Goal: Check status

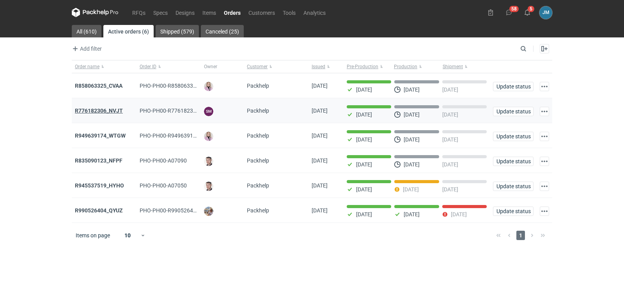
click at [101, 111] on strong "R776182306_NVJT" at bounding box center [99, 111] width 48 height 6
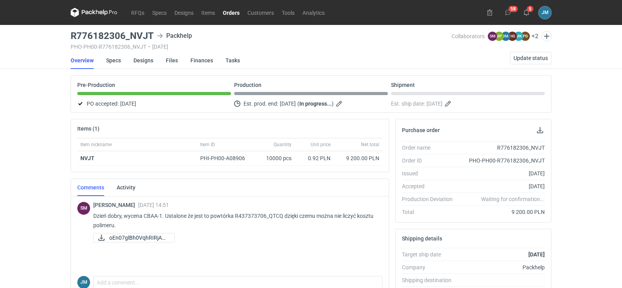
scroll to position [156, 0]
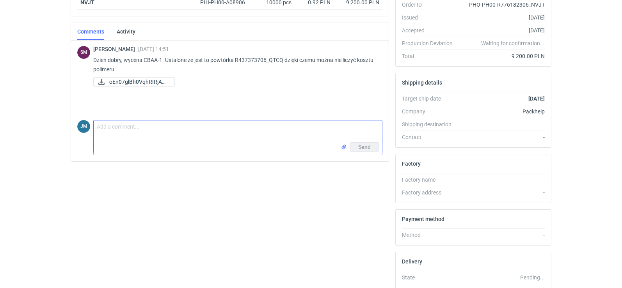
click at [119, 142] on textarea "Comment message" at bounding box center [238, 132] width 288 height 22
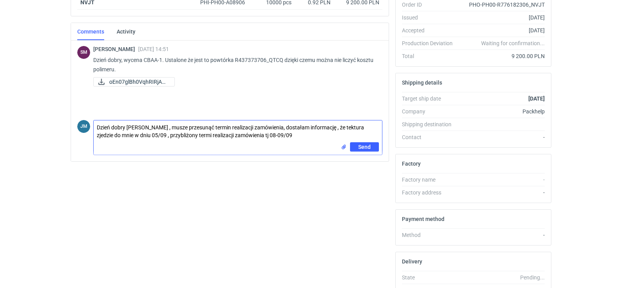
type textarea "Dzień dobry [PERSON_NAME] , musze przesunąć termin realizacji zamówienia, dosta…"
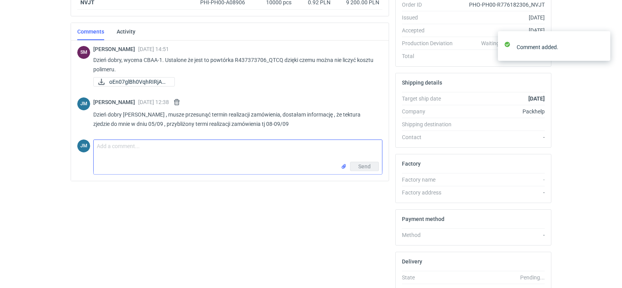
scroll to position [0, 0]
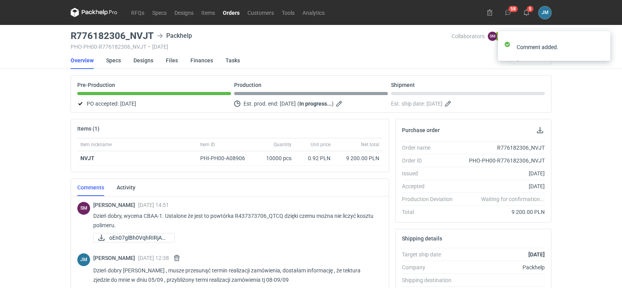
click at [95, 12] on icon at bounding box center [94, 12] width 47 height 9
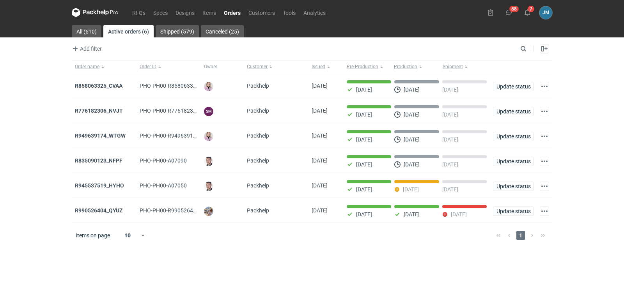
click at [112, 11] on icon at bounding box center [95, 12] width 47 height 9
click at [91, 211] on strong "R990526404_QYUZ" at bounding box center [99, 211] width 48 height 6
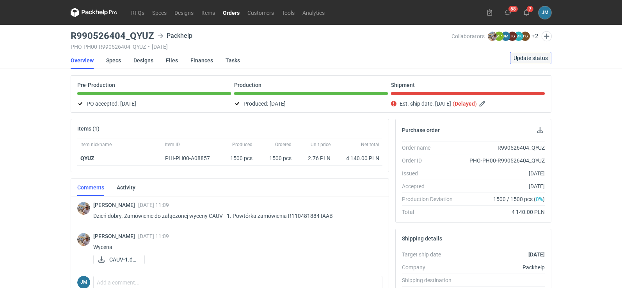
click at [527, 57] on span "Update status" at bounding box center [530, 57] width 34 height 5
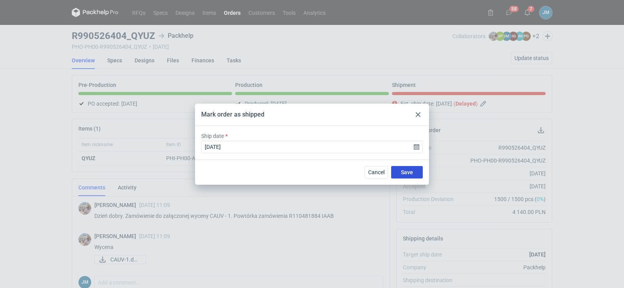
click at [397, 170] on button "Save" at bounding box center [407, 172] width 32 height 12
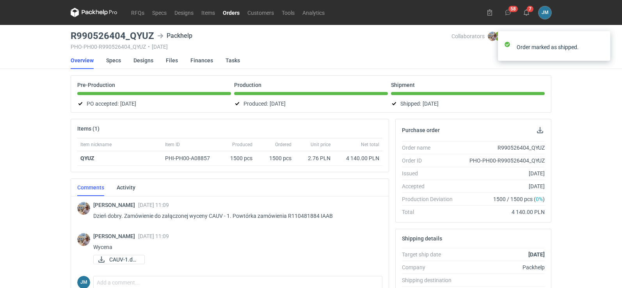
click at [85, 12] on icon at bounding box center [87, 12] width 10 height 4
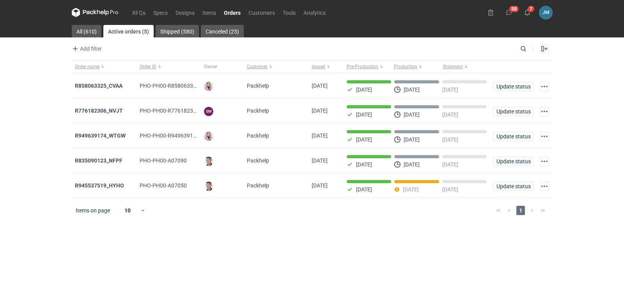
click at [91, 16] on icon at bounding box center [95, 12] width 47 height 9
click at [97, 13] on icon at bounding box center [95, 12] width 47 height 9
click at [92, 113] on strong "R776182306_NVJT" at bounding box center [99, 111] width 48 height 6
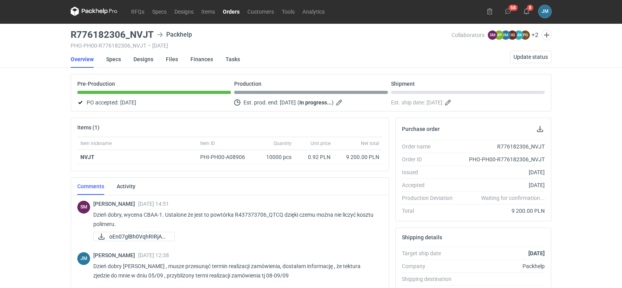
scroll to position [157, 0]
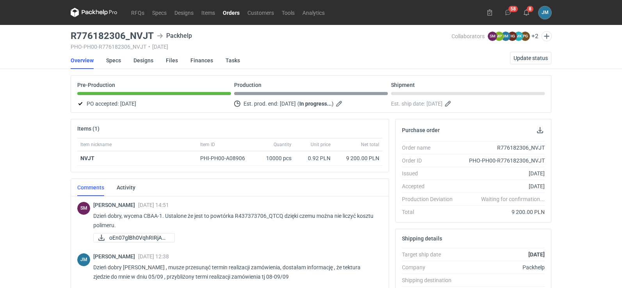
click at [421, 198] on div "Production Deviation" at bounding box center [430, 199] width 57 height 8
click at [226, 10] on link "Orders" at bounding box center [231, 12] width 25 height 9
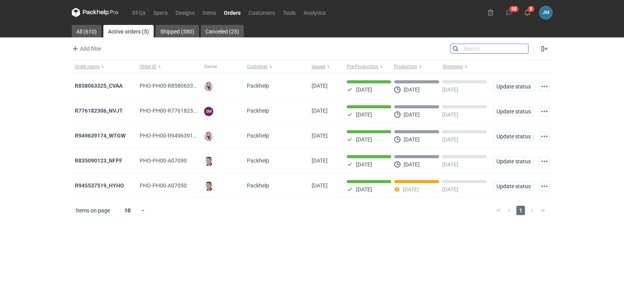
click at [527, 47] on input "Search" at bounding box center [489, 48] width 77 height 9
paste input "KDUP"
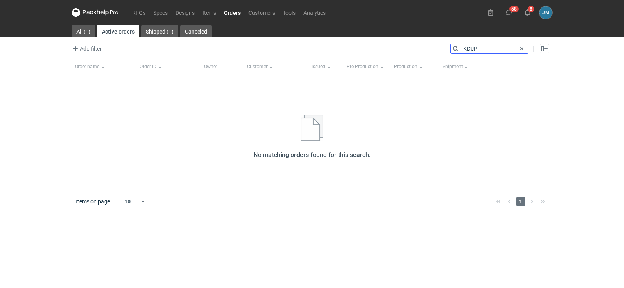
type input "KDUP"
click at [160, 36] on link "Shipped (1)" at bounding box center [159, 31] width 37 height 12
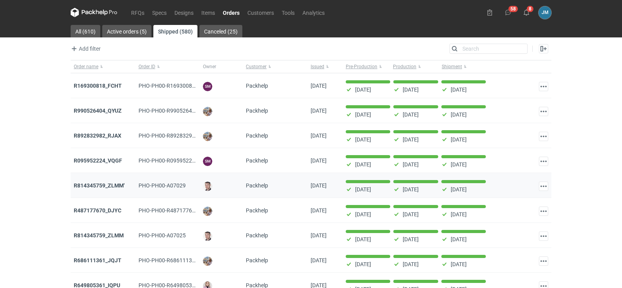
scroll to position [64, 0]
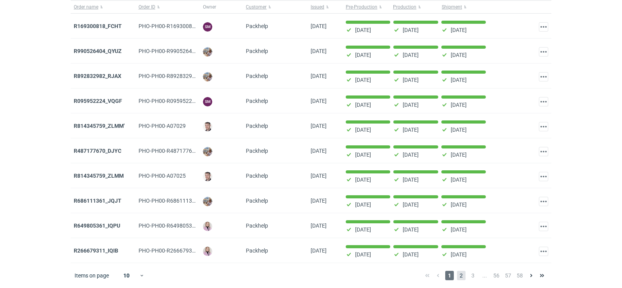
click at [460, 273] on span "2" at bounding box center [461, 275] width 9 height 9
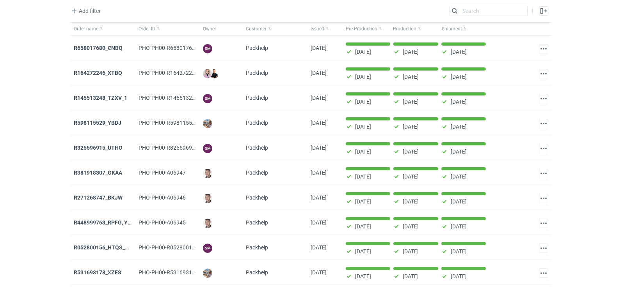
scroll to position [64, 0]
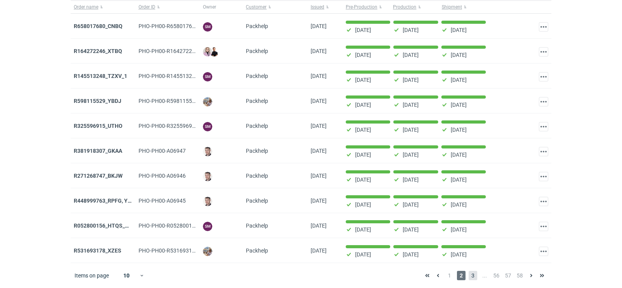
click at [472, 277] on span "3" at bounding box center [473, 275] width 9 height 9
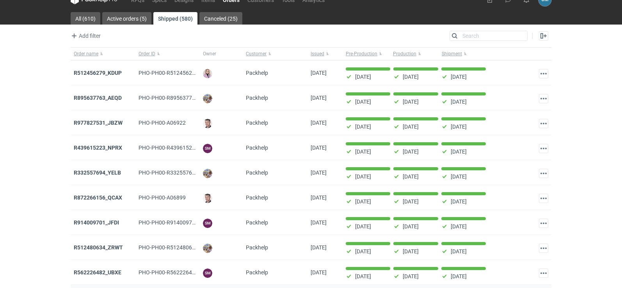
scroll to position [64, 0]
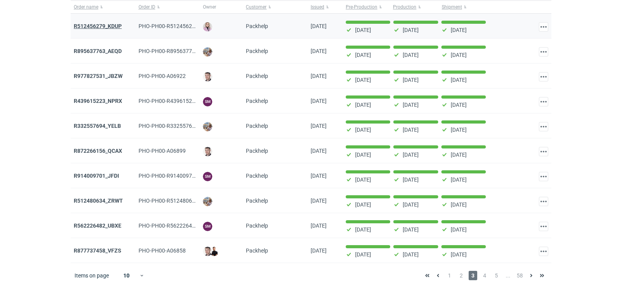
click at [115, 23] on strong "R512456279_KDUP" at bounding box center [98, 26] width 48 height 6
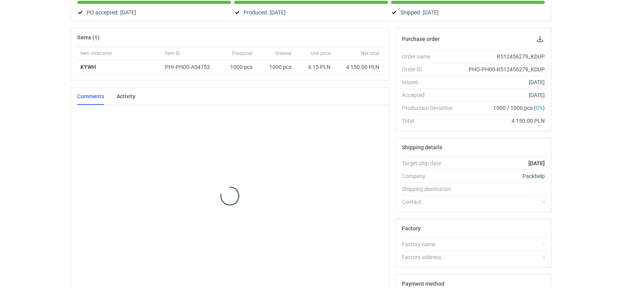
scroll to position [97, 0]
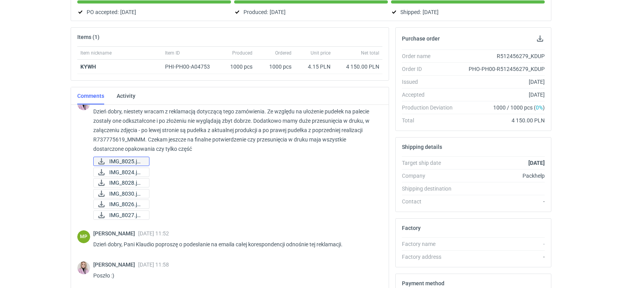
click at [114, 162] on span "IMG_8025.jpeg" at bounding box center [126, 161] width 34 height 9
click at [130, 178] on link "IMG_8028.jpeg" at bounding box center [121, 182] width 56 height 9
click at [134, 202] on span "IMG_8026.jpeg" at bounding box center [126, 204] width 34 height 9
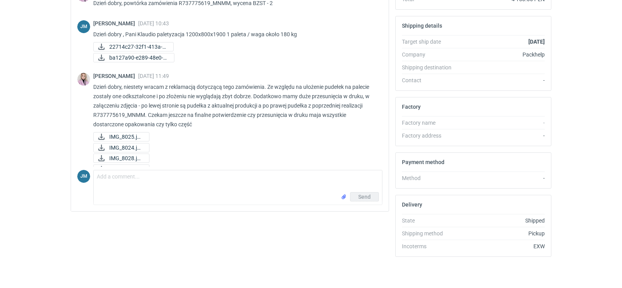
scroll to position [0, 0]
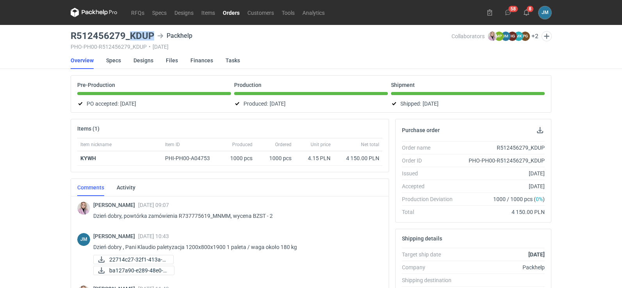
drag, startPoint x: 153, startPoint y: 35, endPoint x: 131, endPoint y: 36, distance: 21.9
click at [131, 36] on h3 "R512456279_KDUP" at bounding box center [112, 35] width 83 height 9
copy h3 "KDUP"
click at [97, 15] on icon at bounding box center [94, 12] width 47 height 9
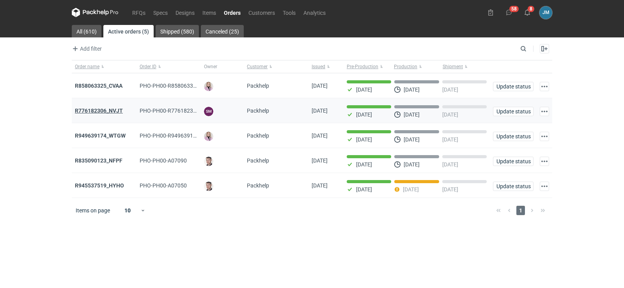
click at [96, 109] on strong "R776182306_NVJT" at bounding box center [99, 111] width 48 height 6
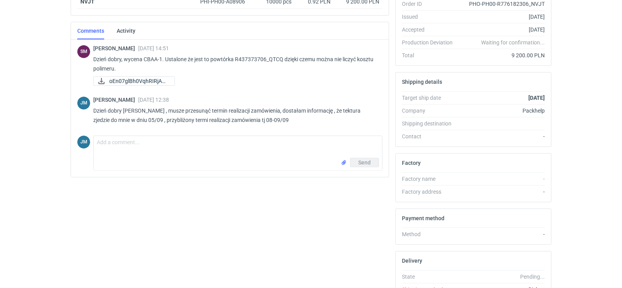
scroll to position [157, 0]
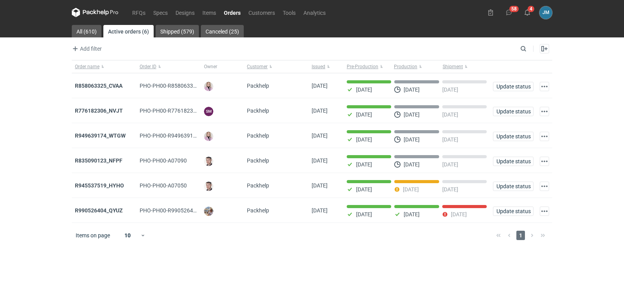
click at [101, 10] on icon at bounding box center [95, 12] width 47 height 9
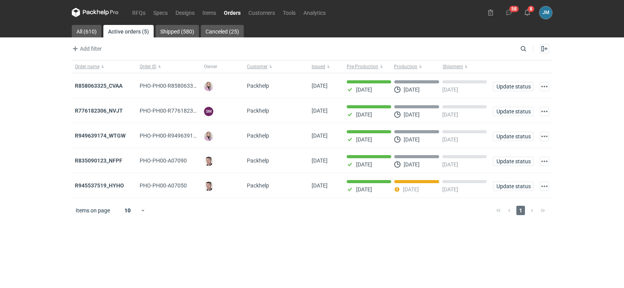
click at [93, 11] on icon at bounding box center [95, 12] width 47 height 9
